Goal: Transaction & Acquisition: Purchase product/service

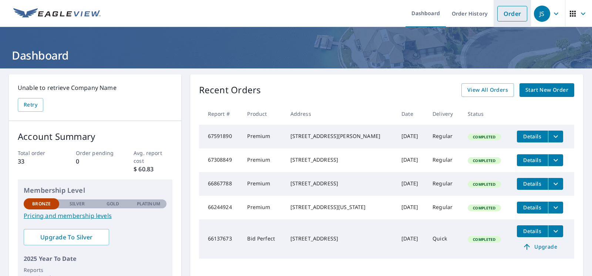
click at [514, 13] on link "Order" at bounding box center [513, 14] width 30 height 16
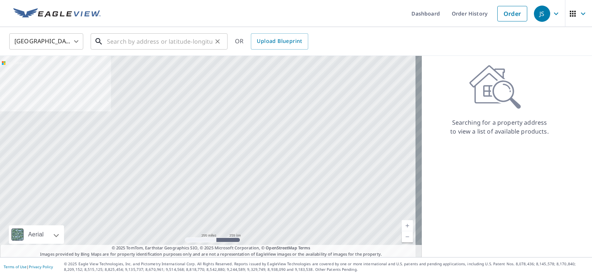
click at [194, 39] on input "text" at bounding box center [160, 41] width 106 height 21
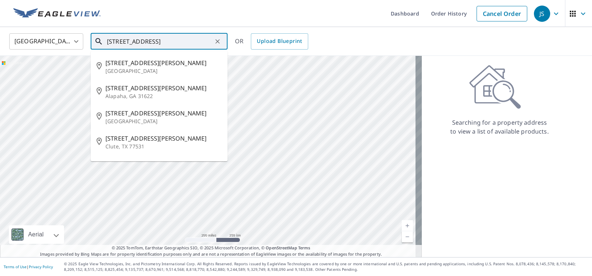
click at [140, 41] on input "[STREET_ADDRESS]" at bounding box center [160, 41] width 106 height 21
click at [154, 42] on input "[STREET_ADDRESS][PERSON_NAME]" at bounding box center [160, 41] width 106 height 21
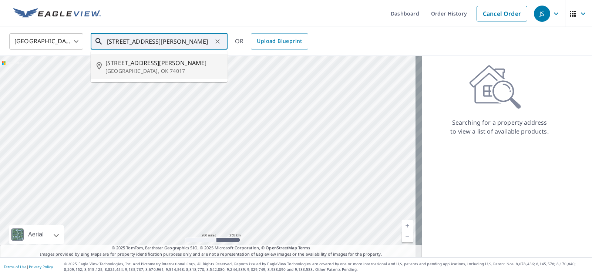
click at [125, 67] on span "[STREET_ADDRESS][PERSON_NAME]" at bounding box center [164, 62] width 116 height 9
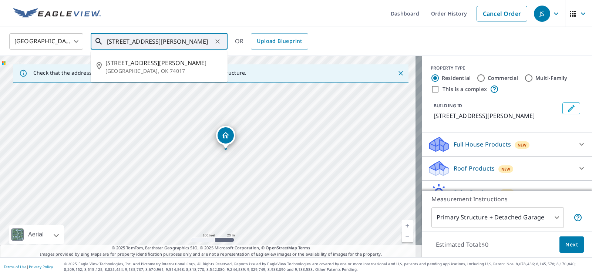
click at [117, 42] on input "[STREET_ADDRESS][PERSON_NAME]" at bounding box center [160, 41] width 106 height 21
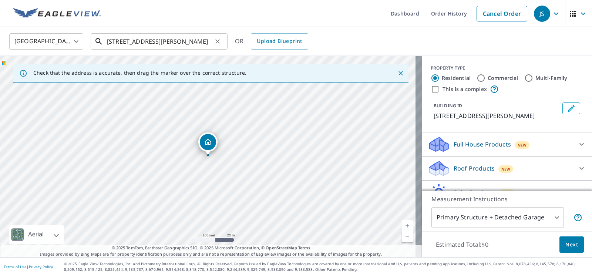
click at [116, 41] on input "[STREET_ADDRESS][PERSON_NAME]" at bounding box center [160, 41] width 106 height 21
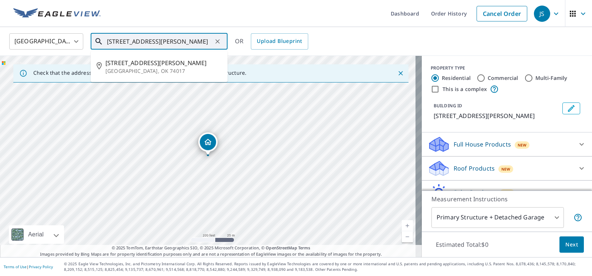
type input "[STREET_ADDRESS][PERSON_NAME]"
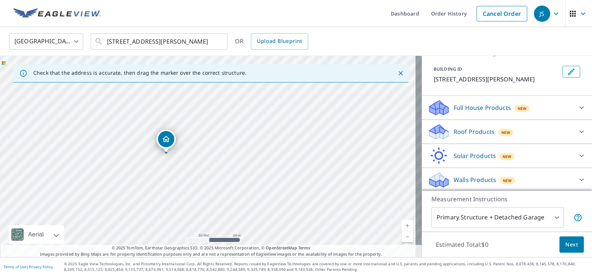
scroll to position [38, 0]
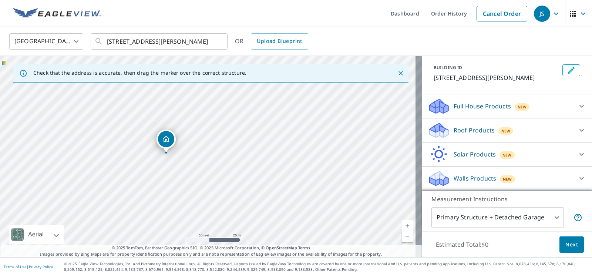
click at [458, 132] on p "Roof Products" at bounding box center [474, 130] width 41 height 9
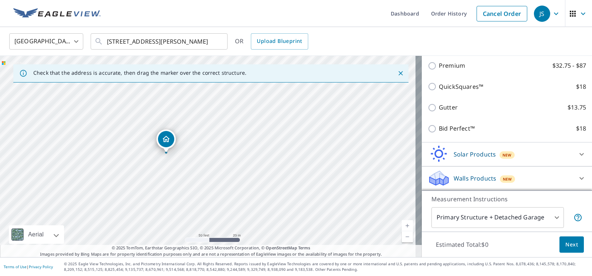
scroll to position [1, 0]
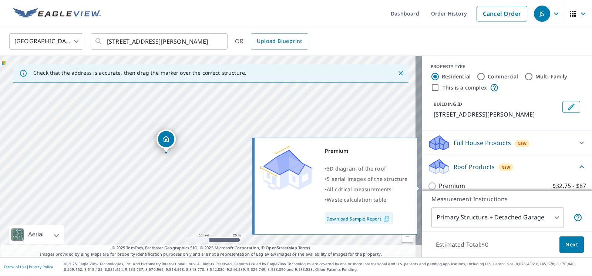
click at [428, 187] on input "Premium $32.75 - $87" at bounding box center [433, 186] width 11 height 9
checkbox input "true"
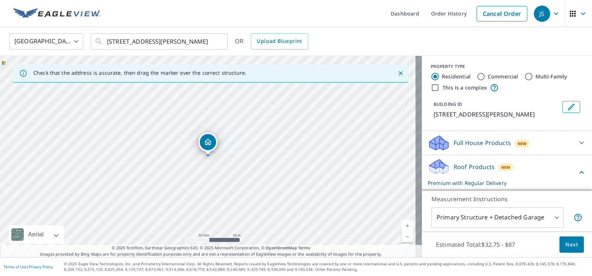
scroll to position [123, 0]
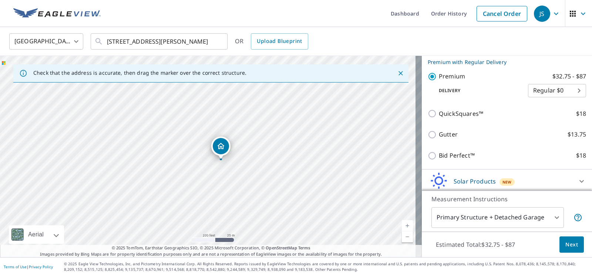
drag, startPoint x: 244, startPoint y: 100, endPoint x: 237, endPoint y: 107, distance: 11.0
click at [237, 107] on div "[STREET_ADDRESS][PERSON_NAME]" at bounding box center [211, 156] width 422 height 201
drag, startPoint x: 61, startPoint y: 193, endPoint x: 57, endPoint y: 193, distance: 3.8
click at [57, 193] on div "[STREET_ADDRESS][PERSON_NAME]" at bounding box center [211, 156] width 422 height 201
click at [397, 73] on icon "Close" at bounding box center [400, 73] width 7 height 7
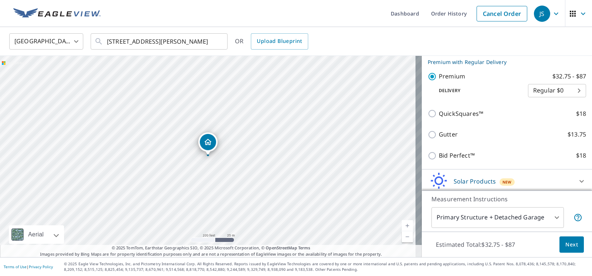
click at [566, 246] on span "Next" at bounding box center [572, 244] width 13 height 9
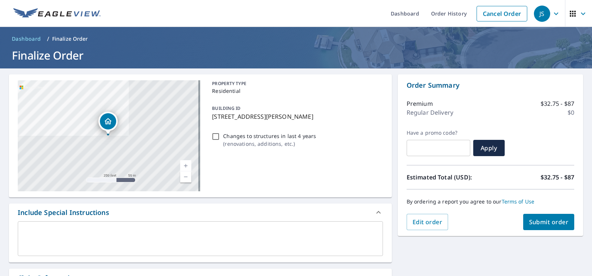
click at [542, 220] on span "Submit order" at bounding box center [549, 222] width 40 height 8
